Goal: Task Accomplishment & Management: Manage account settings

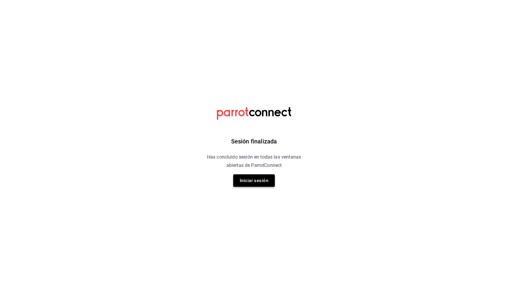
click at [262, 182] on button "Iniciar sesión" at bounding box center [254, 181] width 42 height 12
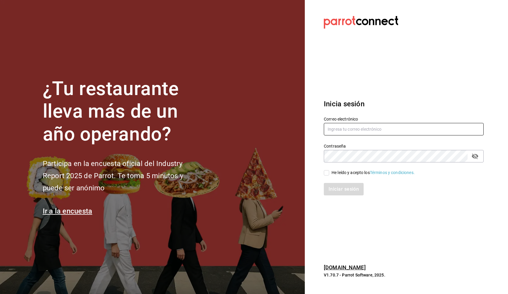
type input "[PERSON_NAME][EMAIL_ADDRESS][MEDICAL_DATA][DOMAIN_NAME]"
click at [328, 171] on input "He leído y acepto los Términos y condiciones." at bounding box center [326, 172] width 5 height 5
checkbox input "true"
click at [328, 187] on button "Iniciar sesión" at bounding box center [344, 189] width 40 height 12
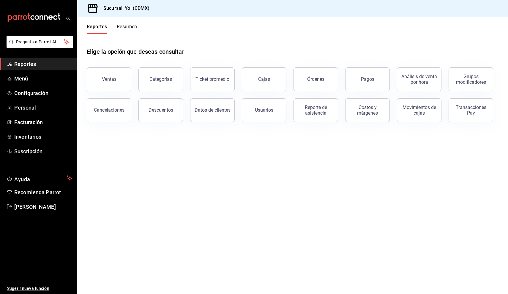
click at [117, 29] on button "Resumen" at bounding box center [127, 29] width 21 height 10
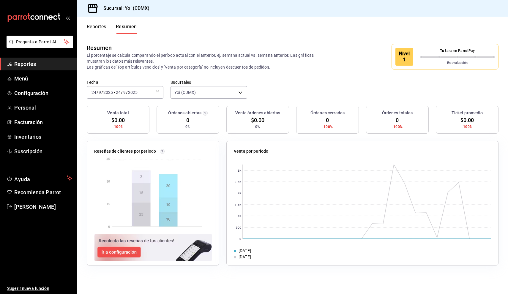
click at [438, 62] on p "En evaluación" at bounding box center [458, 63] width 75 height 5
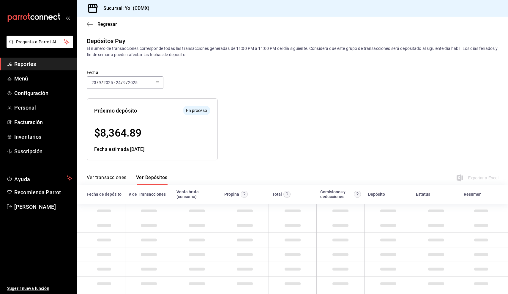
click at [140, 79] on div "[DATE] [DATE] - [DATE] [DATE]" at bounding box center [125, 82] width 77 height 12
click at [114, 143] on span "Mes actual" at bounding box center [115, 141] width 46 height 6
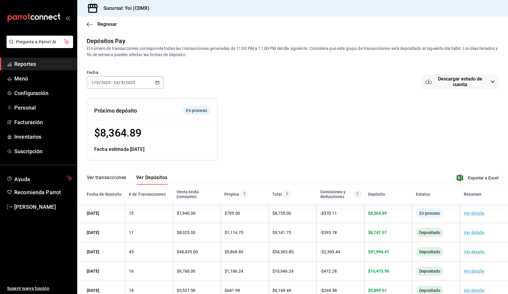
click at [468, 182] on div "Ver transacciones Ver Depósitos Exportar a Excel" at bounding box center [293, 176] width 412 height 17
click at [459, 177] on icon "button" at bounding box center [460, 178] width 7 height 7
click at [38, 81] on span "Menú" at bounding box center [43, 79] width 58 height 8
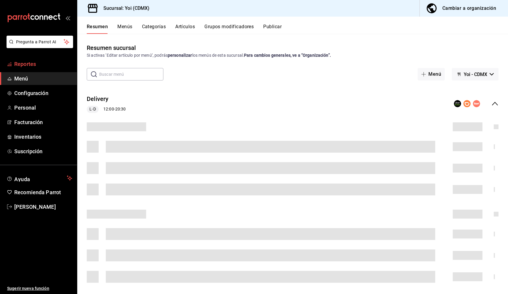
click at [40, 68] on link "Reportes" at bounding box center [38, 64] width 77 height 13
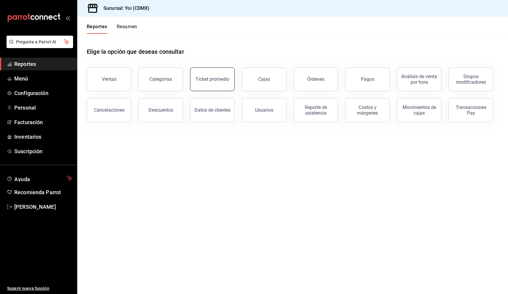
click at [203, 76] on button "Ticket promedio" at bounding box center [212, 80] width 45 height 24
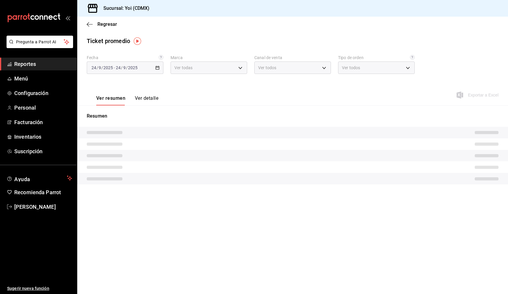
type input "b290689e-8c77-4838-9658-cc9fa7d8958a"
type input "PARROT,UBER_EATS,RAPPI,DIDI_FOOD,ONLINE"
type input "fa1153c7-0691-4211-9237-82abfa654aa6,666f1dce-d52e-45ef-8983-a9b8333336a0,EXTER…"
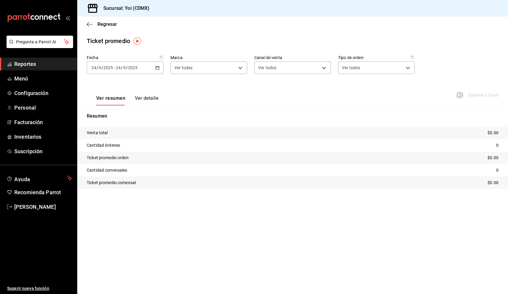
click at [153, 67] on div "[DATE] [DATE] - [DATE] [DATE]" at bounding box center [125, 68] width 77 height 12
click at [113, 125] on span "Mes actual" at bounding box center [115, 126] width 46 height 6
click at [57, 76] on span "Menú" at bounding box center [43, 79] width 58 height 8
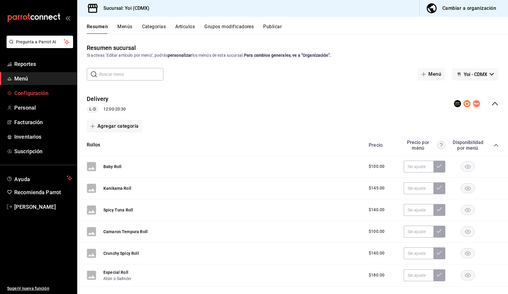
click at [23, 89] on link "Configuración" at bounding box center [38, 93] width 77 height 13
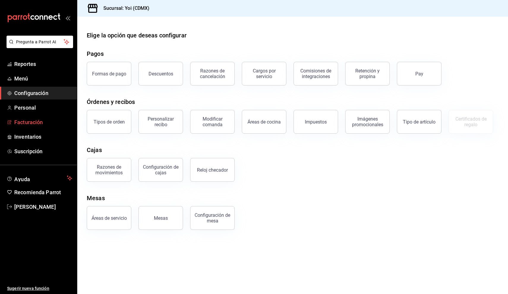
click at [24, 128] on link "Facturación" at bounding box center [38, 122] width 77 height 13
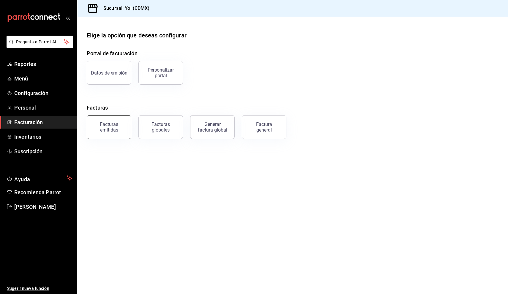
click at [113, 131] on div "Facturas emitidas" at bounding box center [109, 127] width 37 height 11
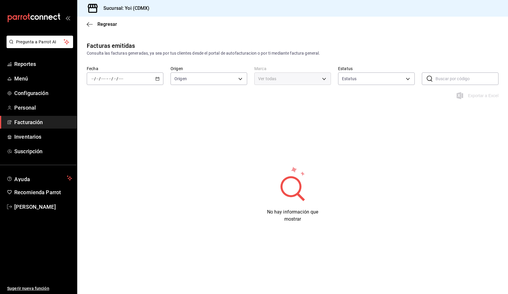
type input "ORDER_INVOICE,GENERAL_INVOICE"
type input "ACTIVE,PENDING_CANCELLATION,CANCELLED,PRE_CANCELLED"
type input "b290689e-8c77-4838-9658-cc9fa7d8958a"
click at [156, 81] on div "/ / - / /" at bounding box center [125, 79] width 77 height 12
click at [117, 150] on span "Año actual" at bounding box center [115, 150] width 46 height 6
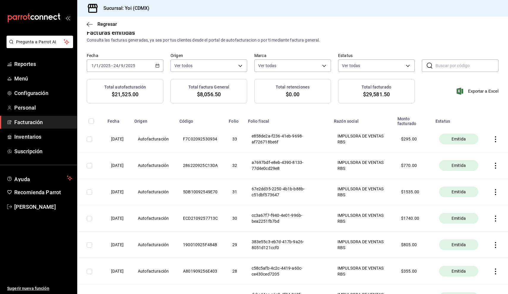
scroll to position [19, 0]
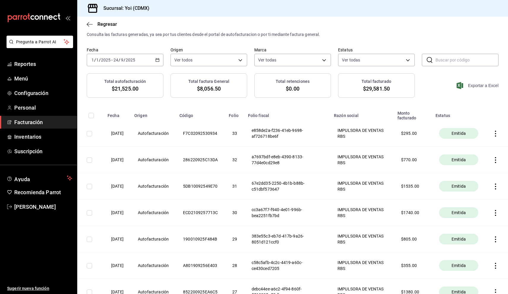
click at [478, 87] on span "Exportar a Excel" at bounding box center [478, 85] width 41 height 7
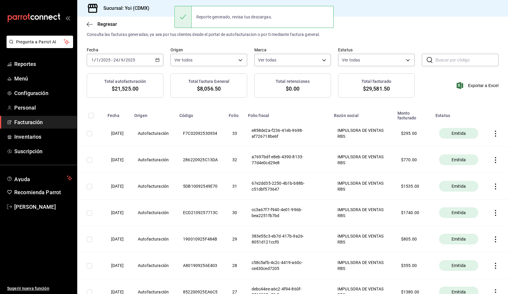
click at [205, 115] on th "Código" at bounding box center [200, 113] width 49 height 13
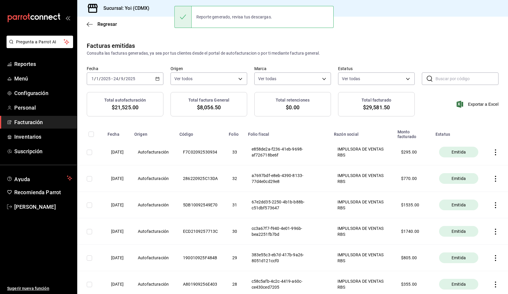
scroll to position [0, 0]
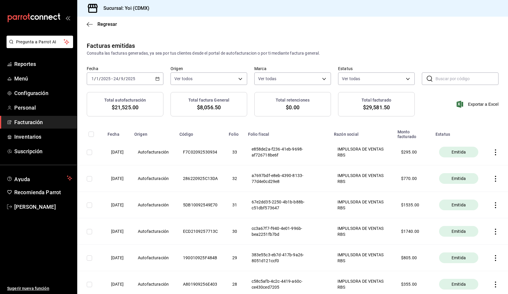
click at [100, 27] on div "Regresar" at bounding box center [292, 24] width 431 height 15
click at [94, 26] on span "Regresar" at bounding box center [102, 24] width 30 height 6
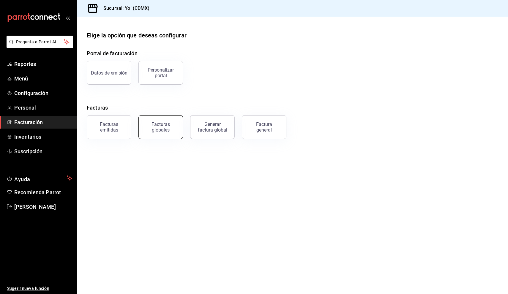
click at [163, 122] on div "Facturas globales" at bounding box center [160, 127] width 37 height 11
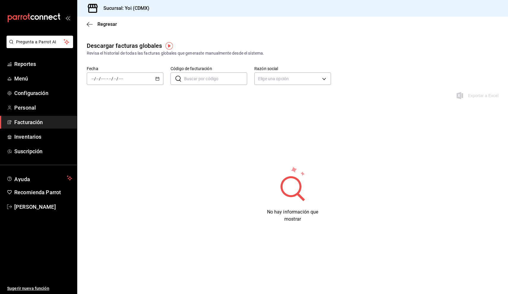
click at [161, 81] on div "/ / - / /" at bounding box center [125, 79] width 77 height 12
click at [117, 151] on span "Año actual" at bounding box center [115, 150] width 46 height 6
click at [106, 27] on div "Regresar" at bounding box center [292, 24] width 431 height 15
click at [105, 25] on span "Regresar" at bounding box center [108, 24] width 20 height 6
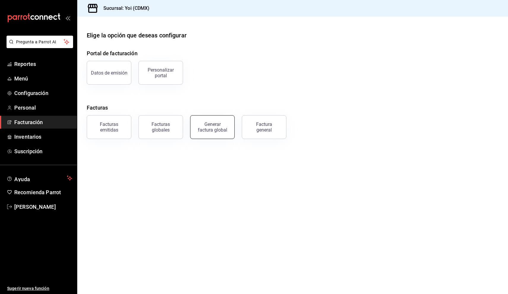
click at [219, 131] on div "Generar factura global" at bounding box center [213, 127] width 30 height 11
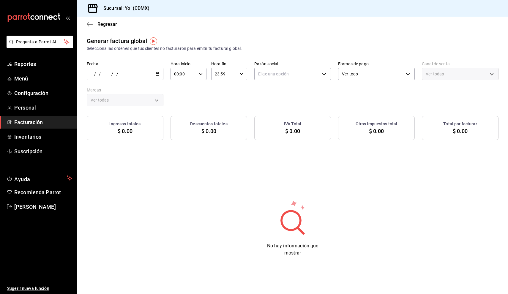
type input "PARROT,UBER_EATS,RAPPI,DIDI_FOOD,ONLINE"
click at [160, 74] on div "/ / - / /" at bounding box center [125, 74] width 77 height 12
click at [198, 102] on div "Fecha / / - / / Rango de fechas Hora inicio 00:00 Hora inicio Hora fin 23:59 Ho…" at bounding box center [293, 83] width 412 height 45
click at [160, 74] on div "/ / - / /" at bounding box center [125, 74] width 77 height 12
click at [127, 91] on span "Rango de fechas" at bounding box center [115, 92] width 46 height 6
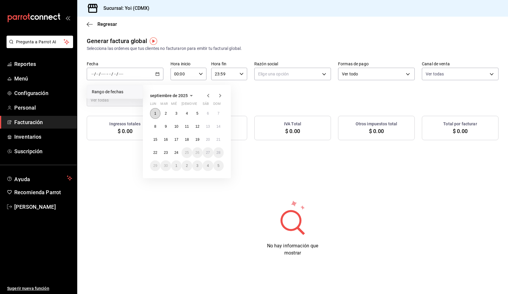
click at [153, 111] on button "1" at bounding box center [155, 113] width 10 height 11
click at [174, 150] on button "24" at bounding box center [176, 152] width 10 height 11
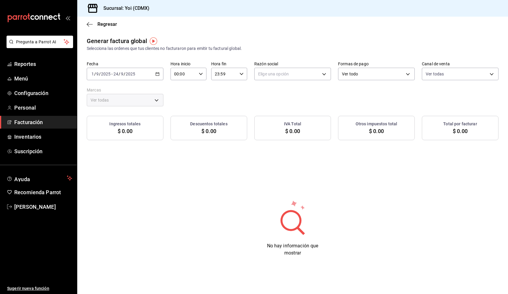
click at [302, 191] on div "Generar factura global Selecciona las ordenes que tus clientes no facturaron pa…" at bounding box center [292, 152] width 431 height 230
click at [95, 26] on span "Regresar" at bounding box center [102, 24] width 30 height 6
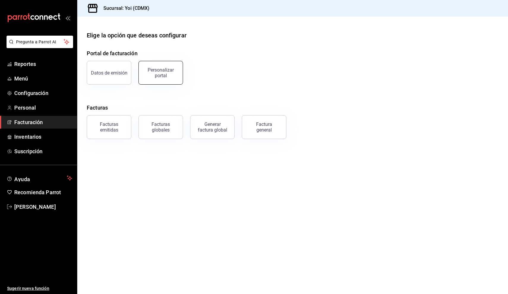
click at [174, 71] on div "Personalizar portal" at bounding box center [160, 72] width 37 height 11
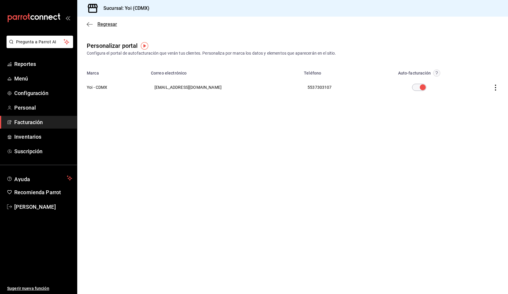
click at [98, 23] on span "Regresar" at bounding box center [108, 24] width 20 height 6
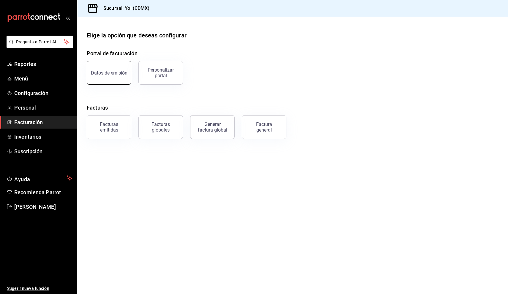
click at [100, 73] on div "Datos de emisión" at bounding box center [109, 73] width 37 height 6
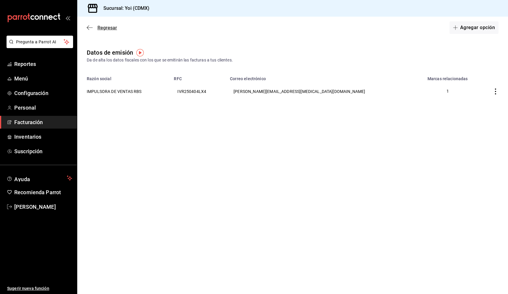
click at [109, 28] on span "Regresar" at bounding box center [108, 28] width 20 height 6
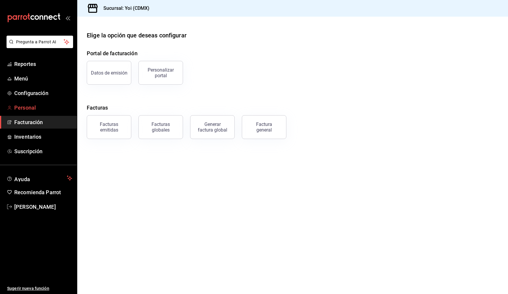
click at [53, 109] on span "Personal" at bounding box center [43, 108] width 58 height 8
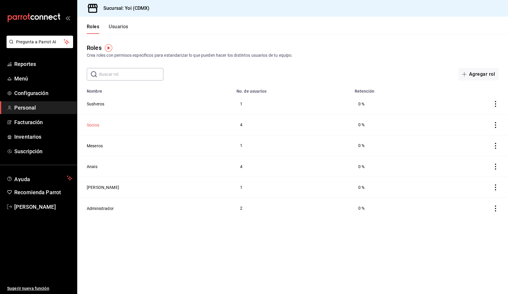
click at [98, 126] on button "Socios" at bounding box center [93, 125] width 12 height 6
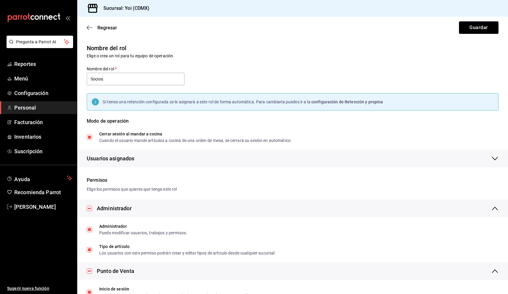
click at [94, 23] on div "Regresar Guardar" at bounding box center [292, 28] width 431 height 22
click at [93, 26] on span "Regresar" at bounding box center [102, 28] width 30 height 6
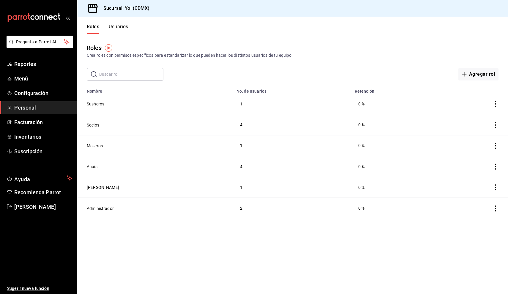
click at [120, 32] on button "Usuarios" at bounding box center [119, 29] width 20 height 10
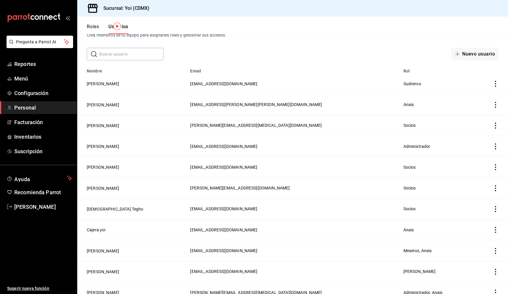
scroll to position [23, 0]
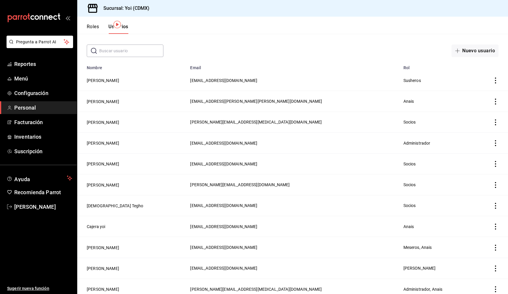
click at [497, 142] on icon "actions" at bounding box center [496, 143] width 6 height 6
click at [486, 150] on li "Eliminar" at bounding box center [474, 151] width 50 height 17
click at [476, 162] on button "Eliminar" at bounding box center [470, 163] width 40 height 12
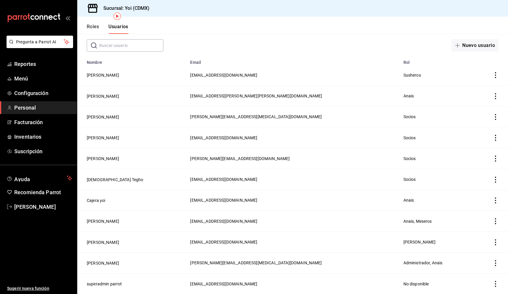
scroll to position [0, 0]
click at [400, 266] on td "Administrador, Anais" at bounding box center [437, 263] width 75 height 21
click at [404, 266] on span "Administrador, Anais" at bounding box center [423, 263] width 39 height 5
click at [94, 28] on button "Roles" at bounding box center [93, 29] width 12 height 10
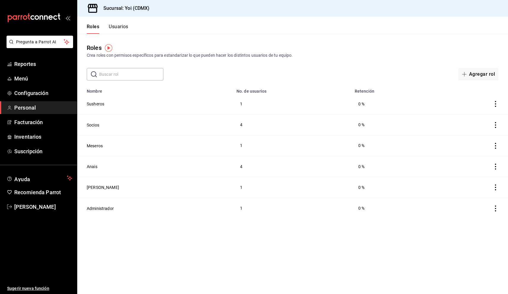
click at [119, 24] on button "Usuarios" at bounding box center [119, 29] width 20 height 10
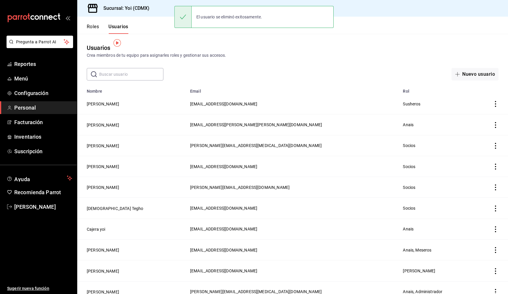
scroll to position [18, 0]
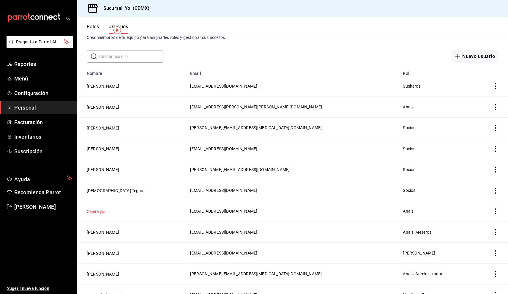
click at [95, 212] on button "Cajera yoi" at bounding box center [96, 212] width 19 height 6
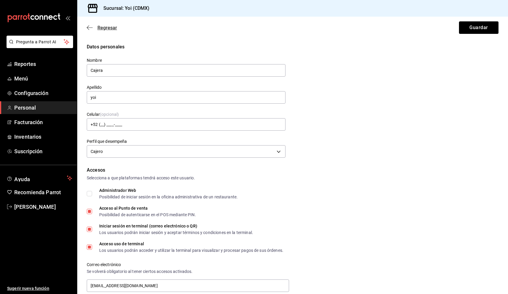
click at [90, 25] on span "Regresar" at bounding box center [102, 28] width 30 height 6
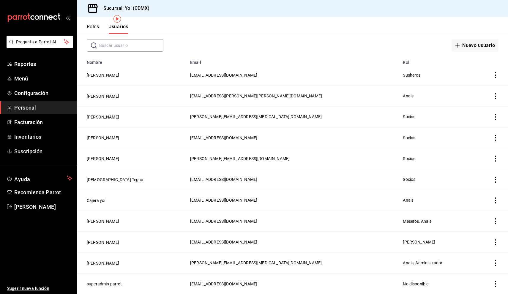
scroll to position [29, 0]
click at [497, 200] on icon "actions" at bounding box center [496, 201] width 6 height 6
click at [484, 208] on li "Eliminar" at bounding box center [474, 209] width 50 height 17
click at [480, 217] on button "Eliminar" at bounding box center [470, 220] width 40 height 12
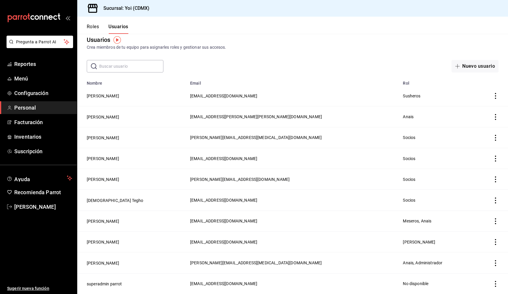
scroll to position [8, 0]
click at [35, 140] on span "Inventarios" at bounding box center [43, 137] width 58 height 8
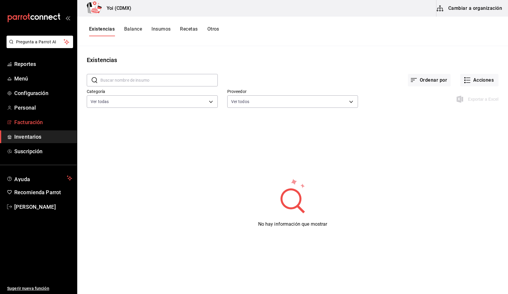
click at [47, 123] on span "Facturación" at bounding box center [43, 122] width 58 height 8
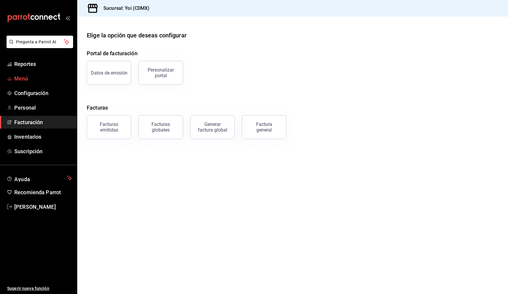
click at [37, 85] on link "Menú" at bounding box center [38, 78] width 77 height 13
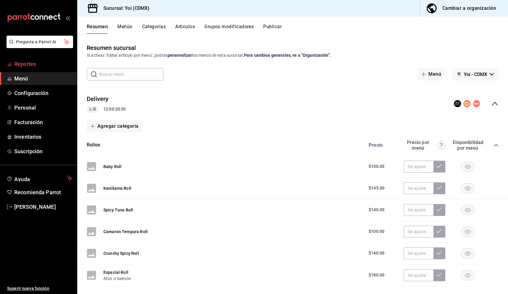
click at [39, 66] on span "Reportes" at bounding box center [43, 64] width 58 height 8
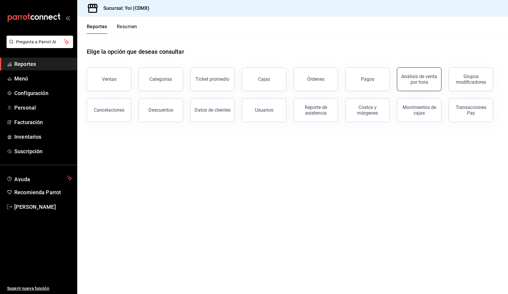
click at [417, 78] on div "Análisis de venta por hora" at bounding box center [419, 79] width 37 height 11
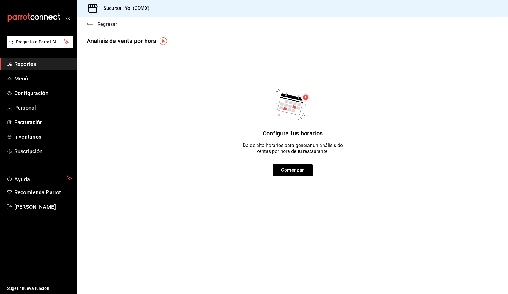
click at [97, 24] on span "Regresar" at bounding box center [102, 24] width 30 height 6
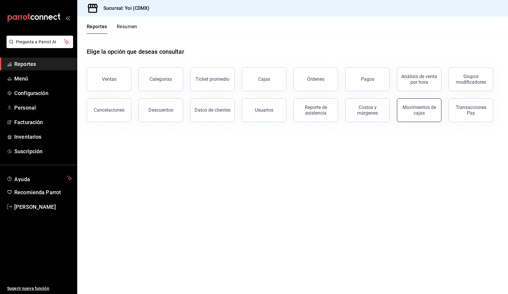
click at [438, 109] on button "Movimientos de cajas" at bounding box center [419, 110] width 45 height 24
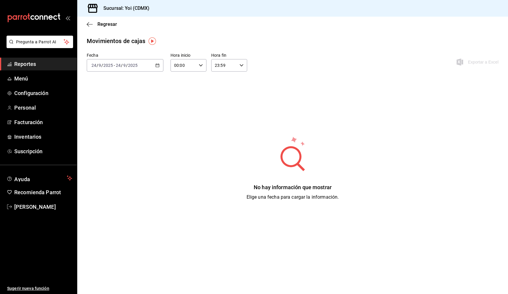
click at [157, 62] on div "[DATE] [DATE] - [DATE] [DATE]" at bounding box center [125, 65] width 77 height 12
click at [106, 128] on li "Mes actual" at bounding box center [115, 123] width 56 height 13
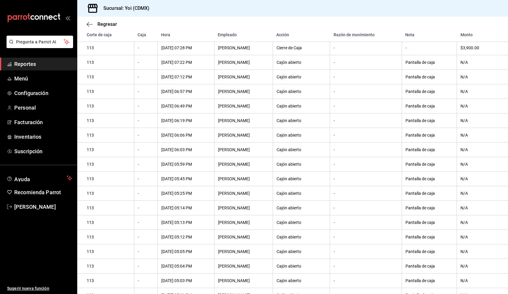
scroll to position [1746, 0]
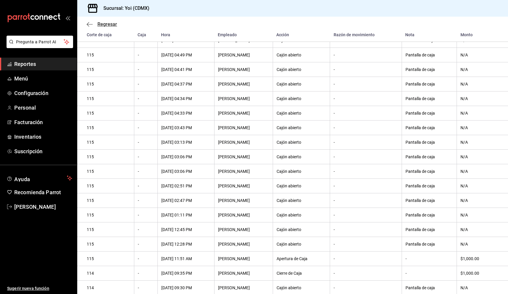
click at [103, 25] on span "Regresar" at bounding box center [108, 24] width 20 height 6
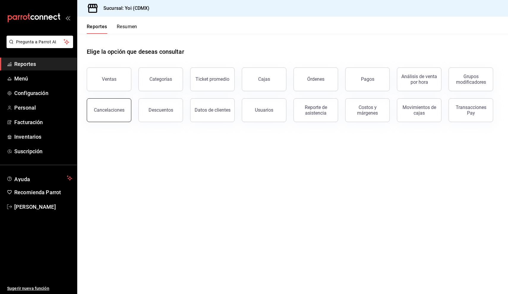
click at [125, 116] on button "Cancelaciones" at bounding box center [109, 110] width 45 height 24
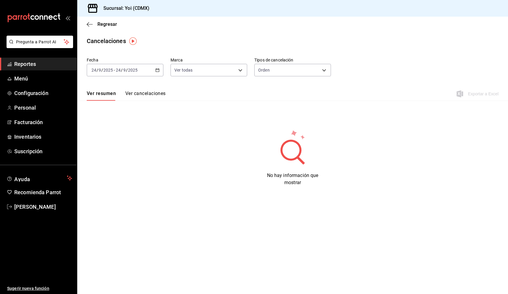
click at [91, 21] on div "Regresar" at bounding box center [292, 24] width 431 height 15
click at [87, 24] on icon "button" at bounding box center [90, 24] width 6 height 5
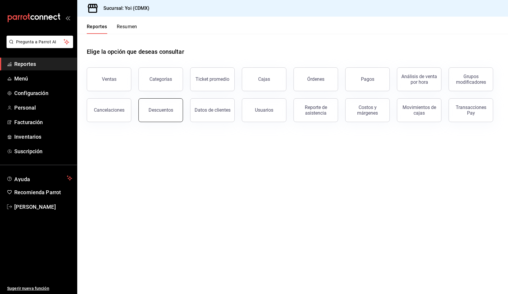
click at [156, 113] on div "Descuentos" at bounding box center [161, 110] width 25 height 6
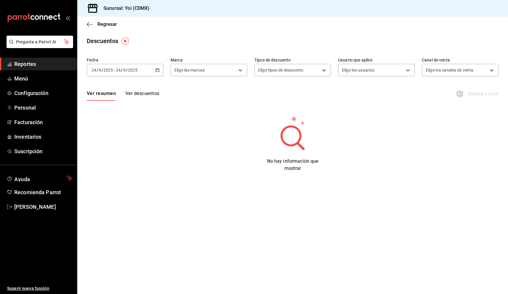
click at [147, 91] on button "Ver descuentos" at bounding box center [142, 96] width 34 height 10
click at [54, 92] on span "Configuración" at bounding box center [43, 93] width 58 height 8
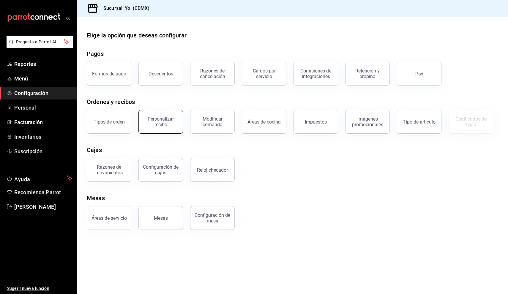
click at [169, 116] on button "Personalizar recibo" at bounding box center [161, 122] width 45 height 24
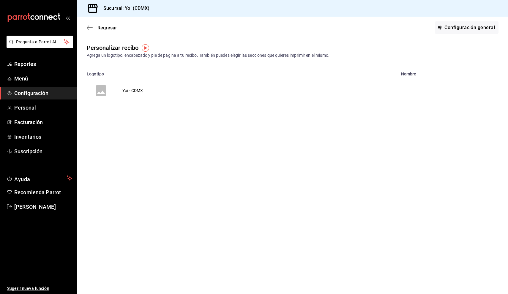
click at [162, 92] on tbody "Yoi - CDMX" at bounding box center [292, 90] width 431 height 29
click at [138, 92] on td "Yoi - CDMX" at bounding box center [132, 90] width 35 height 29
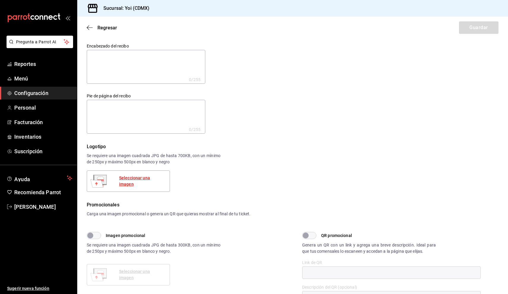
click at [136, 180] on div "Seleccionar una imagen" at bounding box center [142, 181] width 46 height 12
click at [86, 26] on div "Regresar Guardar" at bounding box center [292, 28] width 431 height 22
click at [95, 29] on span "Regresar" at bounding box center [102, 28] width 30 height 6
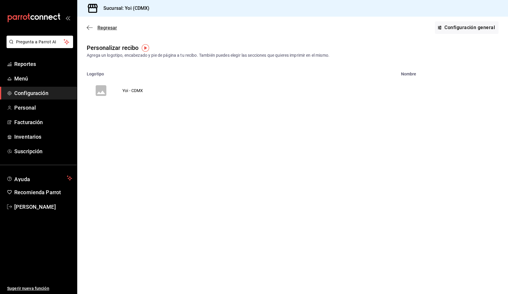
click at [104, 28] on span "Regresar" at bounding box center [108, 28] width 20 height 6
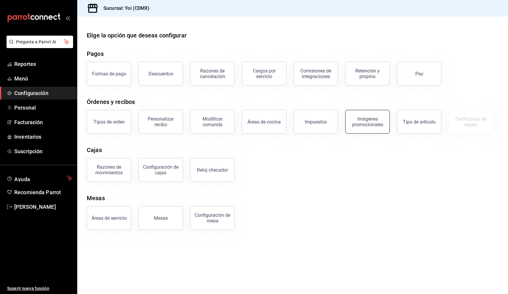
click at [380, 118] on div "Imágenes promocionales" at bounding box center [367, 121] width 37 height 11
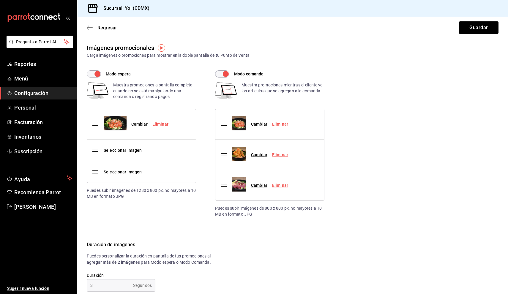
checkbox input "true"
type input "3"
click at [140, 124] on link "Cambiar" at bounding box center [139, 124] width 16 height 5
click at [0, 0] on input "Cambiar" at bounding box center [0, 0] width 0 height 0
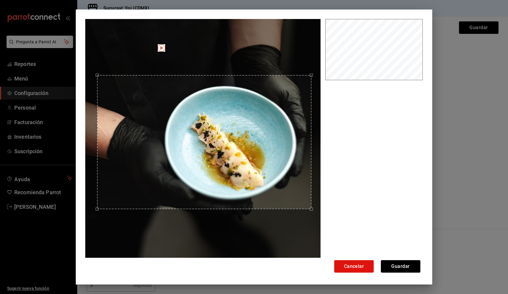
click at [312, 52] on div at bounding box center [203, 143] width 236 height 248
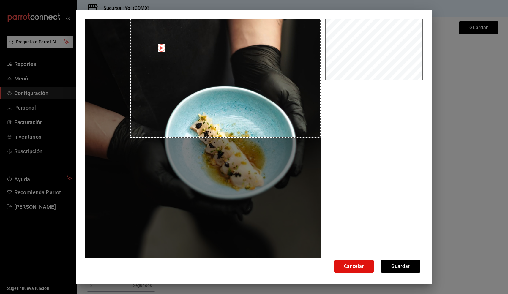
click at [317, 45] on div at bounding box center [203, 143] width 236 height 248
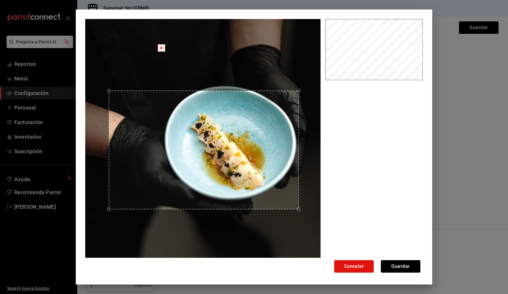
click at [283, 123] on div "Use the arrow keys to move the crop selection area" at bounding box center [204, 150] width 190 height 119
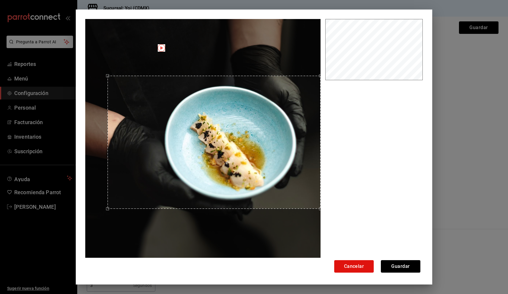
click at [321, 70] on div at bounding box center [204, 144] width 238 height 250
click at [276, 105] on div "Use the arrow keys to move the crop selection area" at bounding box center [214, 140] width 213 height 133
click at [290, 156] on div "Use the arrow keys to move the crop selection area" at bounding box center [214, 140] width 213 height 133
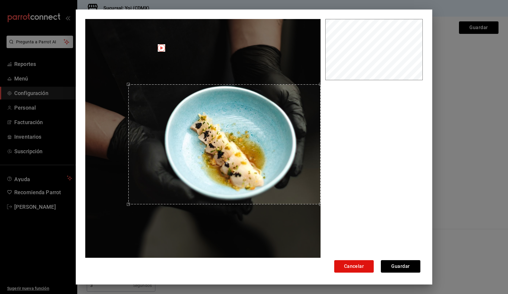
click at [128, 73] on div at bounding box center [203, 143] width 236 height 248
click at [242, 185] on div "Use the arrow keys to move the crop selection area" at bounding box center [224, 147] width 192 height 120
click at [244, 179] on div "Use the arrow keys to move the crop selection area" at bounding box center [224, 141] width 192 height 120
click at [244, 182] on div "Use the arrow keys to move the crop selection area" at bounding box center [224, 144] width 192 height 120
click at [404, 269] on button "Guardar" at bounding box center [401, 266] width 40 height 12
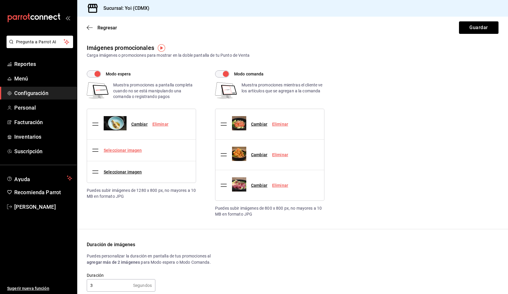
click at [137, 151] on link "Seleccionar imagen" at bounding box center [123, 150] width 38 height 5
click at [0, 0] on input "Seleccionar imagen" at bounding box center [0, 0] width 0 height 0
click at [125, 150] on link "Seleccionar imagen" at bounding box center [123, 150] width 38 height 5
click at [0, 0] on input "Seleccionar imagen" at bounding box center [0, 0] width 0 height 0
click at [482, 32] on button "Guardar" at bounding box center [479, 27] width 40 height 12
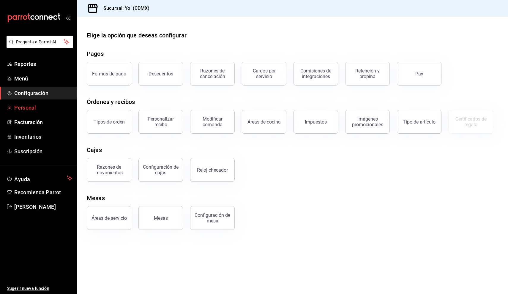
click at [39, 110] on span "Personal" at bounding box center [43, 108] width 58 height 8
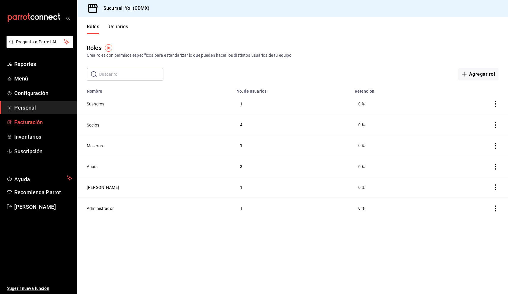
click at [56, 123] on span "Facturación" at bounding box center [43, 122] width 58 height 8
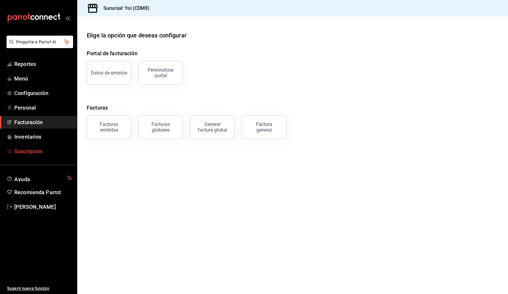
click at [40, 155] on span "Suscripción" at bounding box center [43, 151] width 58 height 8
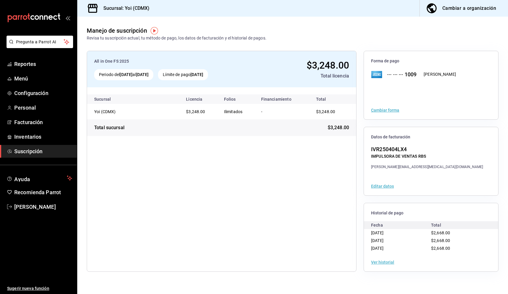
click at [396, 111] on button "Cambiar forma" at bounding box center [385, 110] width 28 height 4
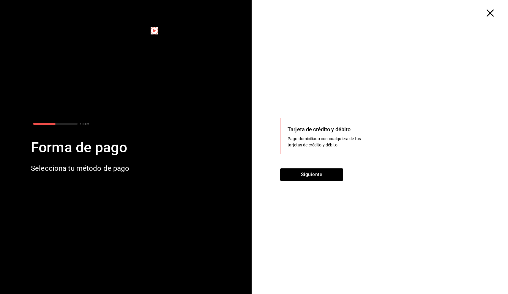
click at [492, 12] on icon "button" at bounding box center [490, 13] width 7 height 7
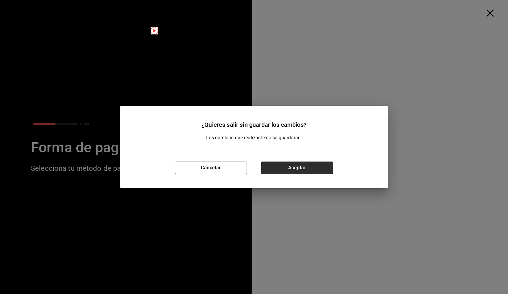
click at [317, 167] on button "Aceptar" at bounding box center [297, 168] width 72 height 12
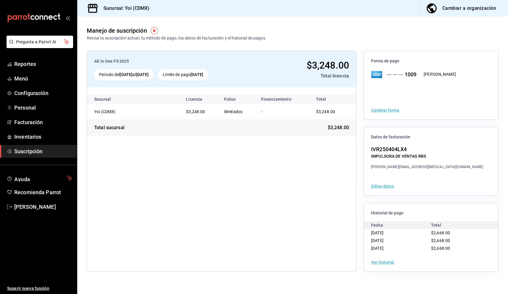
click at [377, 110] on button "Cambiar forma" at bounding box center [385, 110] width 28 height 4
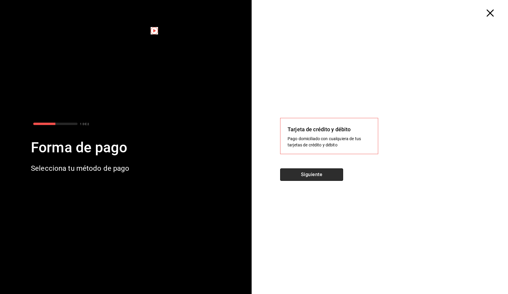
click at [324, 177] on button "Siguiente" at bounding box center [311, 175] width 63 height 12
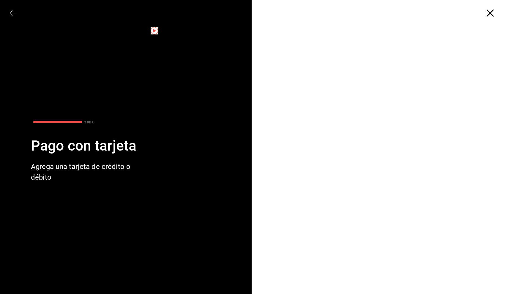
click at [488, 10] on icon "button" at bounding box center [490, 13] width 7 height 7
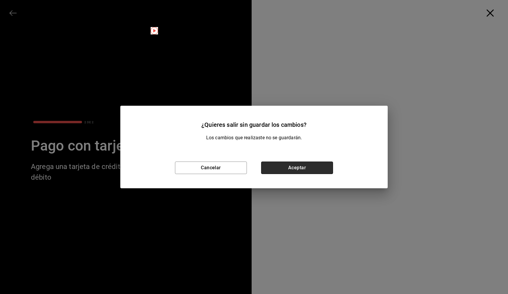
click at [275, 166] on button "Aceptar" at bounding box center [297, 168] width 72 height 12
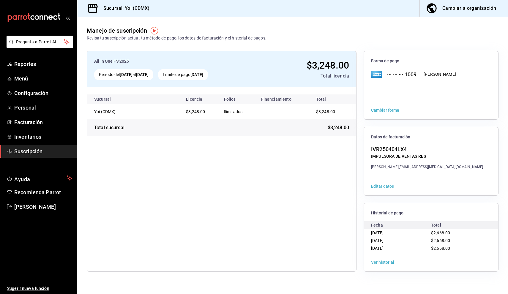
click at [390, 109] on button "Cambiar forma" at bounding box center [385, 110] width 28 height 4
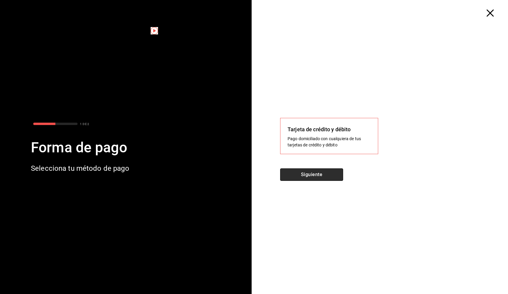
click at [323, 171] on button "Siguiente" at bounding box center [311, 175] width 63 height 12
